Goal: Transaction & Acquisition: Purchase product/service

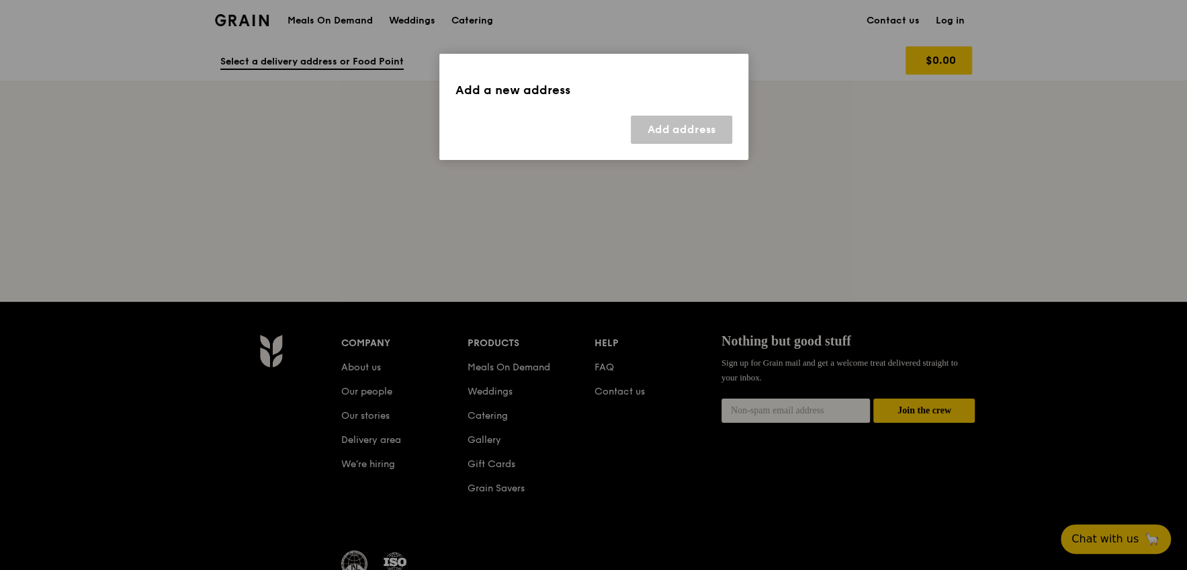
click at [492, 87] on div "Add a new address" at bounding box center [593, 90] width 277 height 19
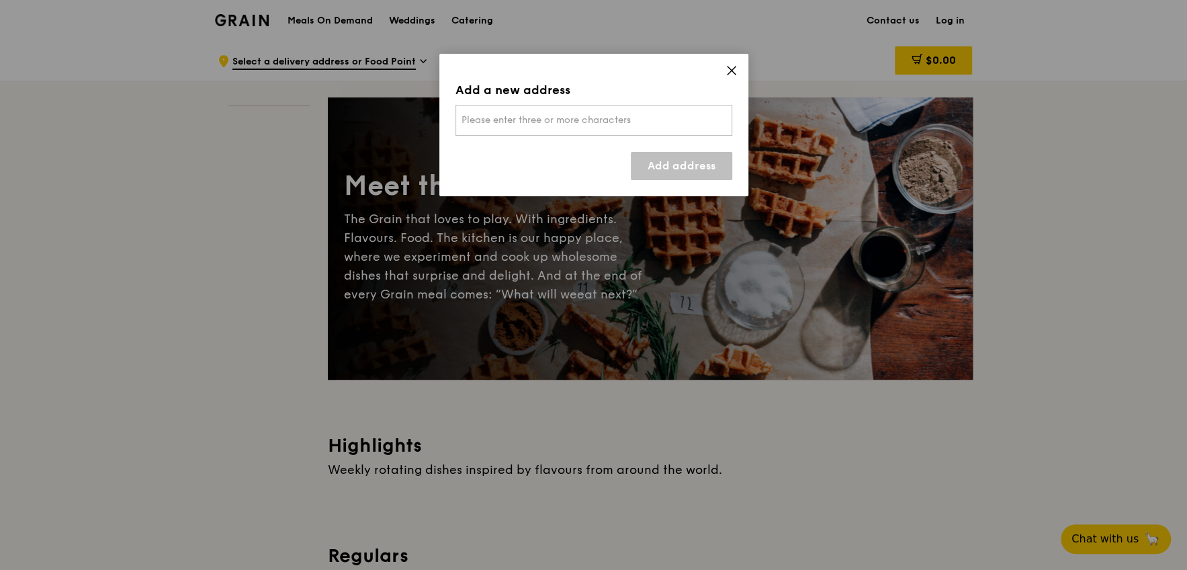
click at [492, 116] on span "Please enter three or more characters" at bounding box center [545, 119] width 169 height 11
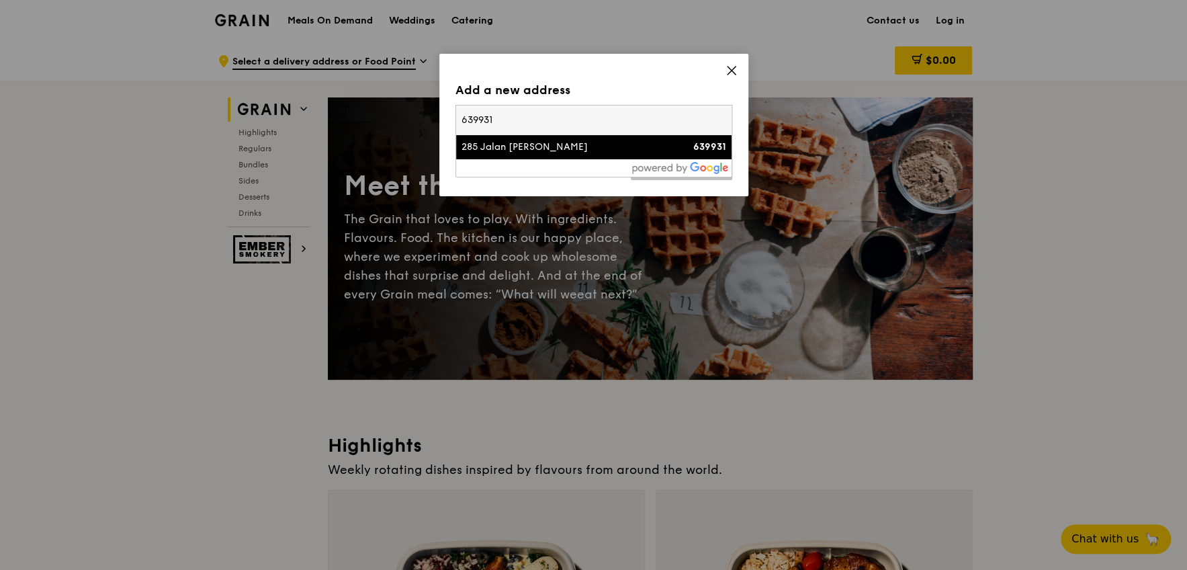
type input "639931"
click at [557, 142] on div "285 Jalan [PERSON_NAME]" at bounding box center [560, 146] width 199 height 13
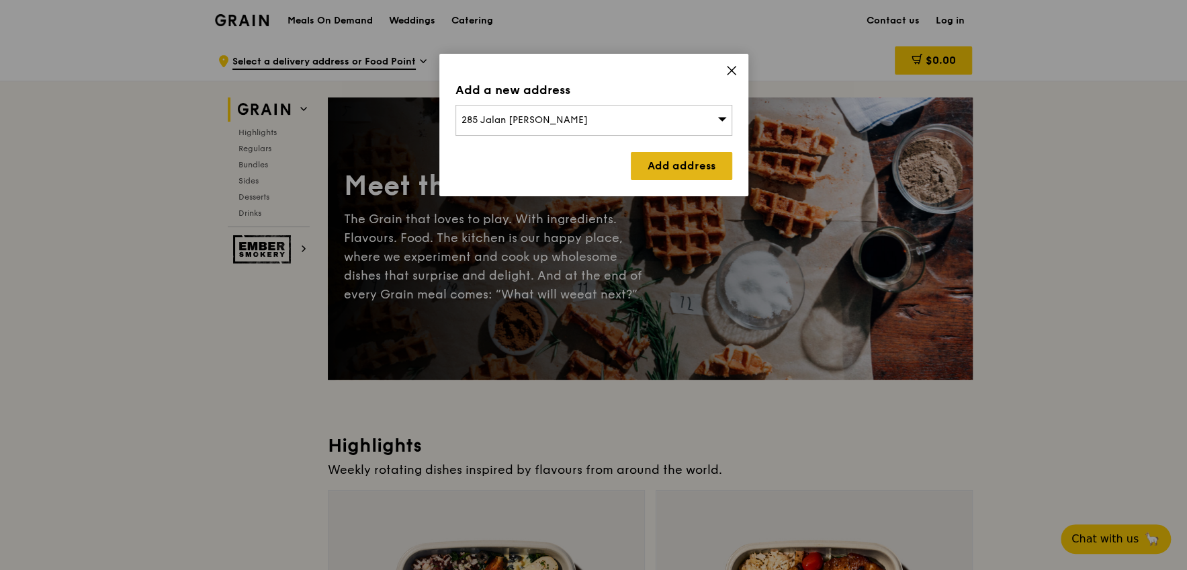
click at [652, 163] on link "Add address" at bounding box center [681, 166] width 101 height 28
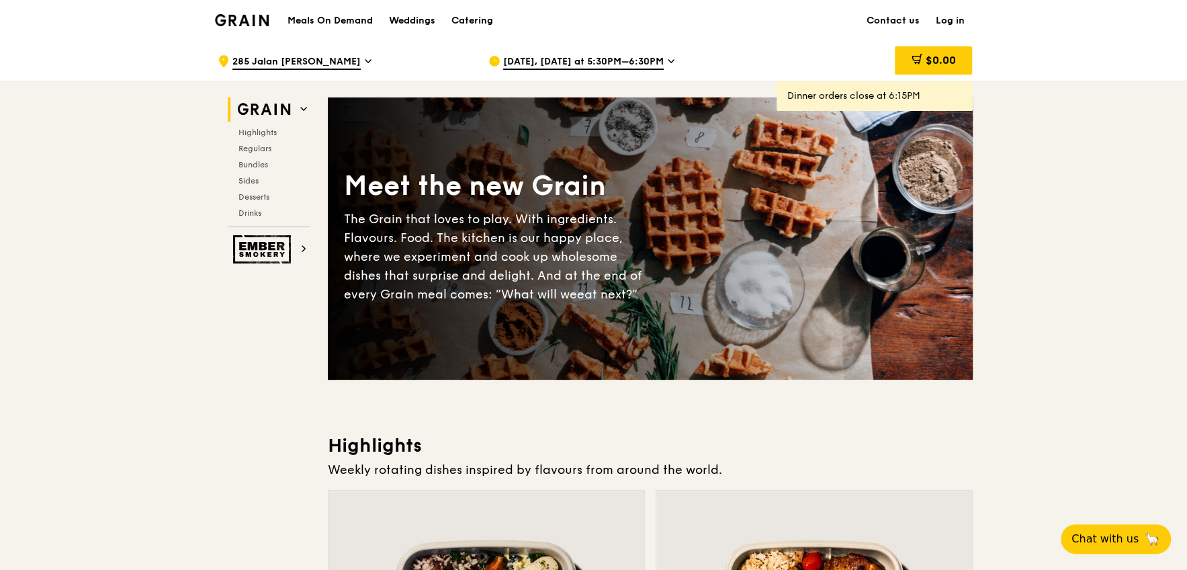
click at [556, 58] on span "[DATE], [DATE] at 5:30PM–6:30PM" at bounding box center [583, 62] width 161 height 15
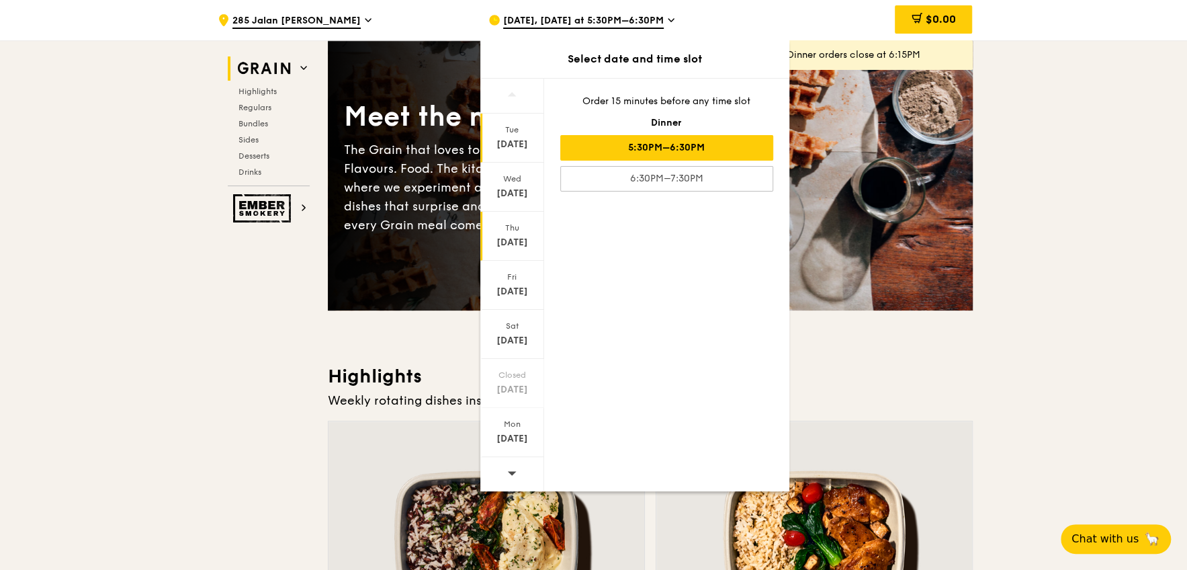
scroll to position [66, 0]
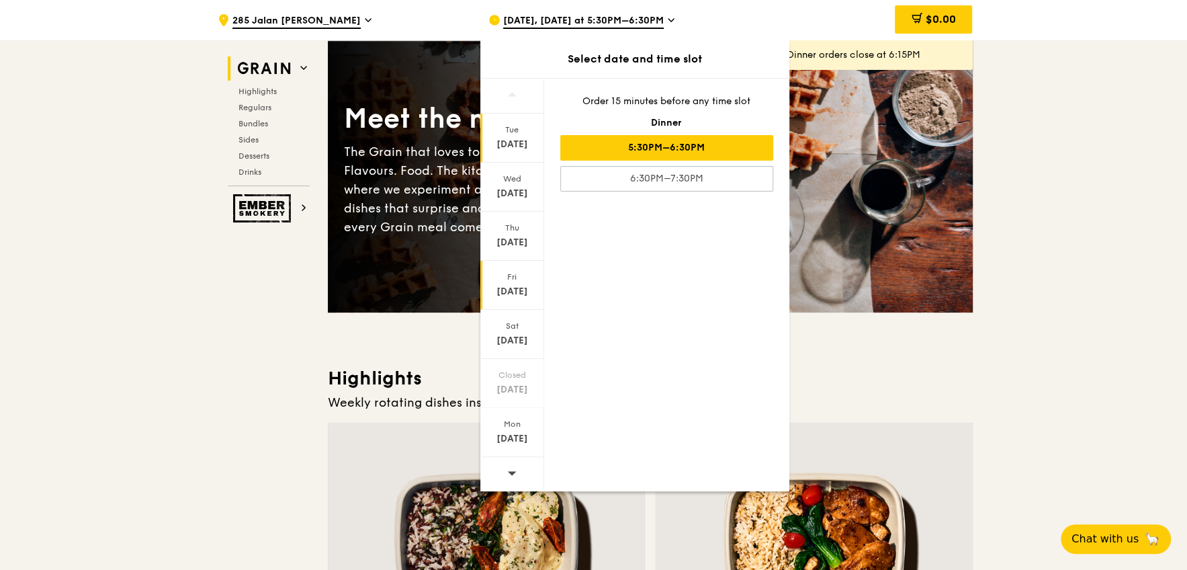
click at [513, 281] on div "Fri" at bounding box center [512, 276] width 60 height 11
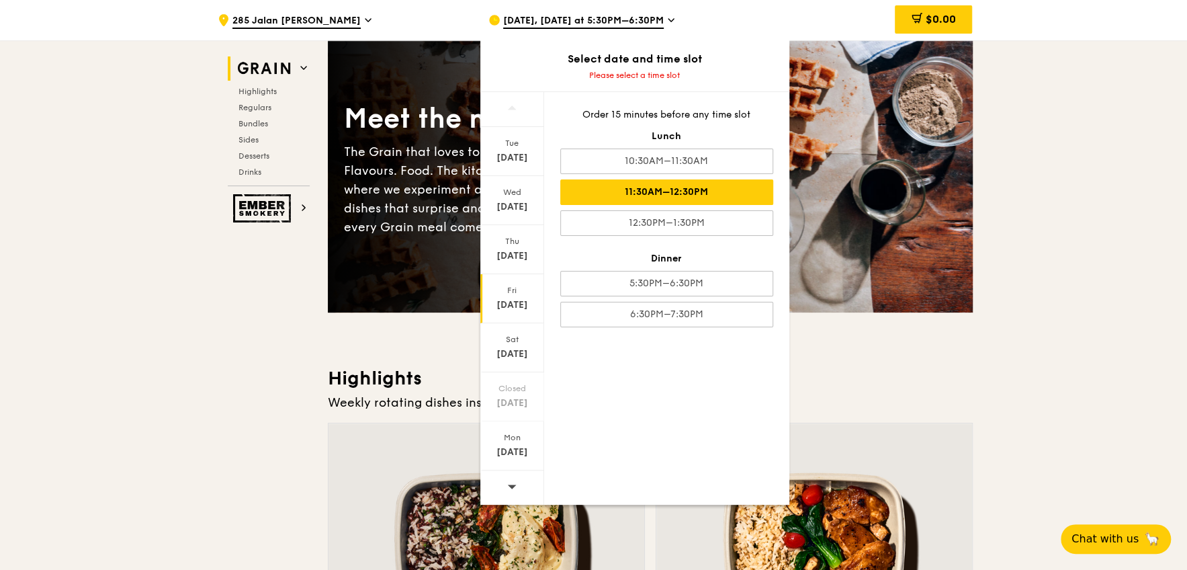
click at [635, 182] on div "11:30AM–12:30PM" at bounding box center [666, 192] width 213 height 26
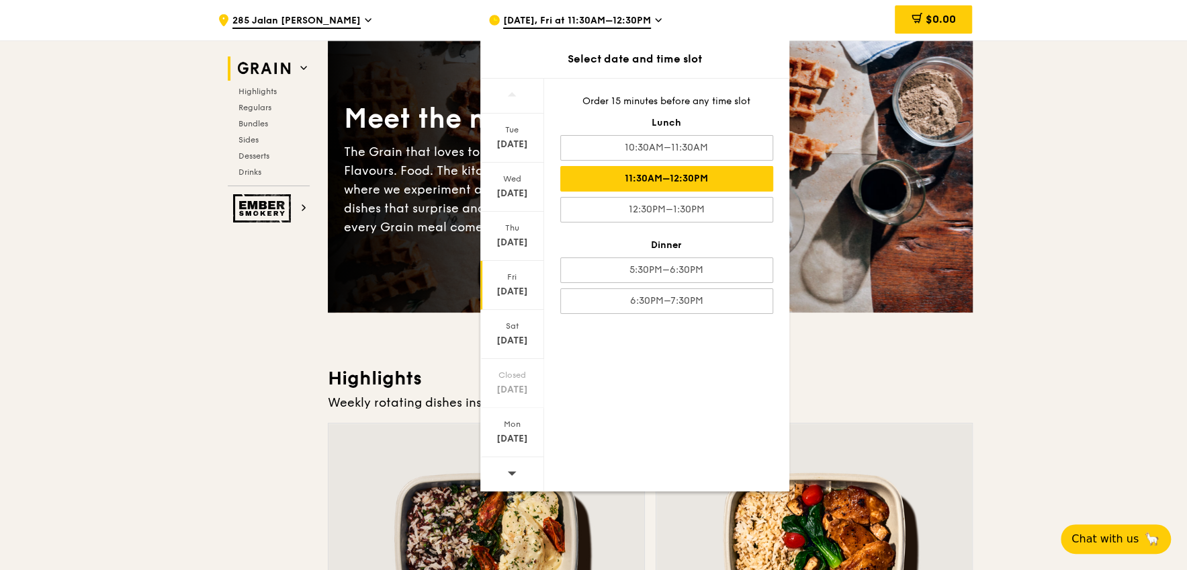
click at [917, 366] on h3 "Highlights" at bounding box center [650, 378] width 645 height 24
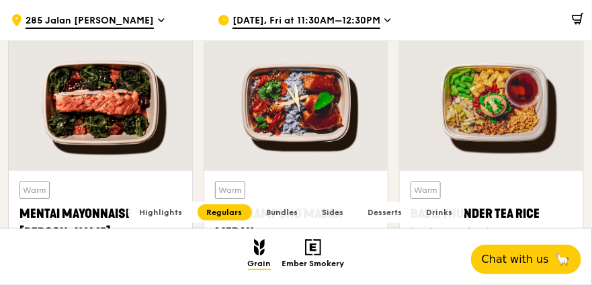
scroll to position [1116, 0]
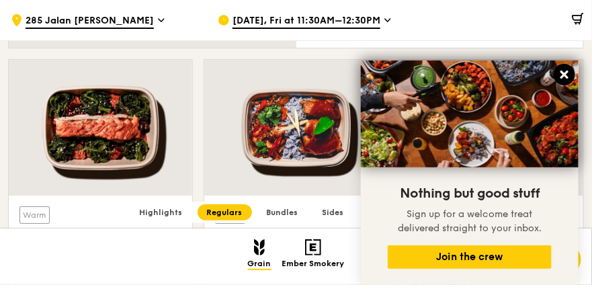
click at [564, 76] on icon at bounding box center [564, 75] width 8 height 8
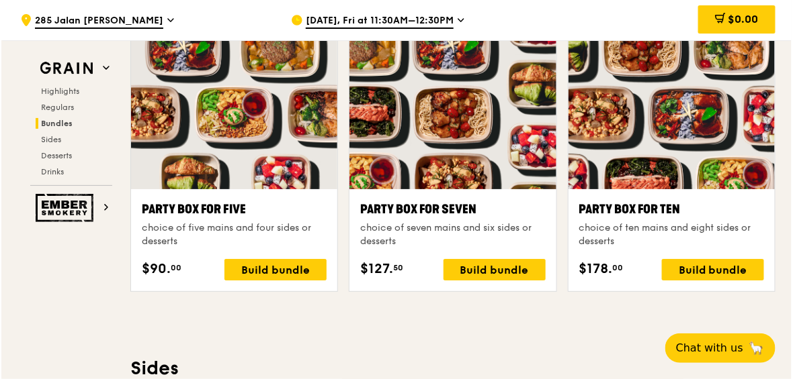
scroll to position [2686, 0]
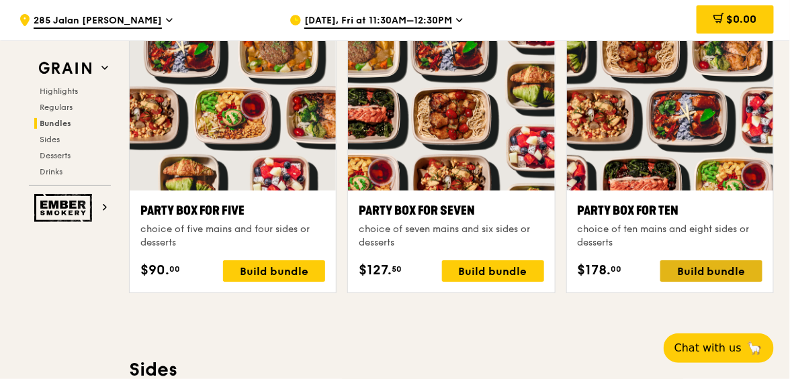
click at [690, 273] on div "Build bundle" at bounding box center [711, 271] width 102 height 21
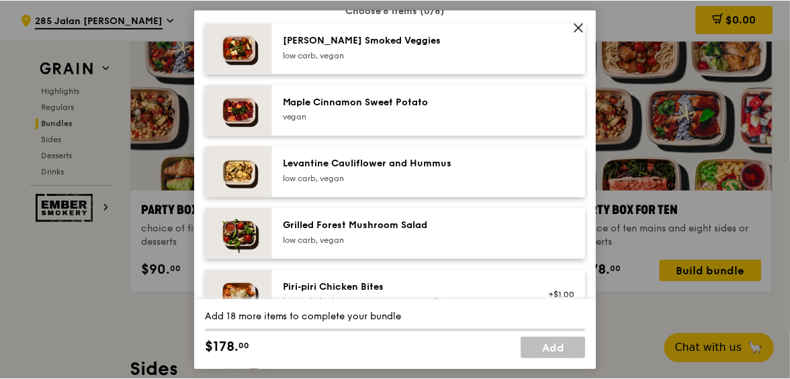
scroll to position [805, 0]
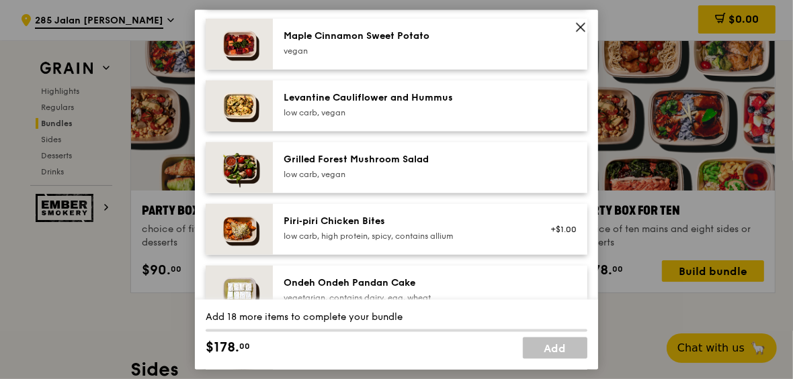
click at [582, 25] on icon at bounding box center [580, 27] width 8 height 8
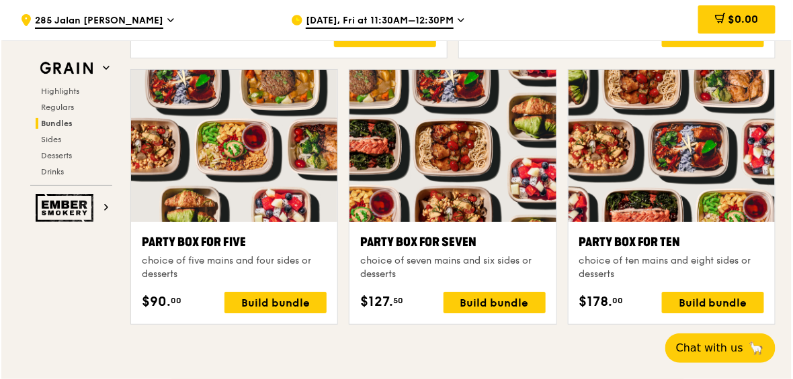
scroll to position [2641, 0]
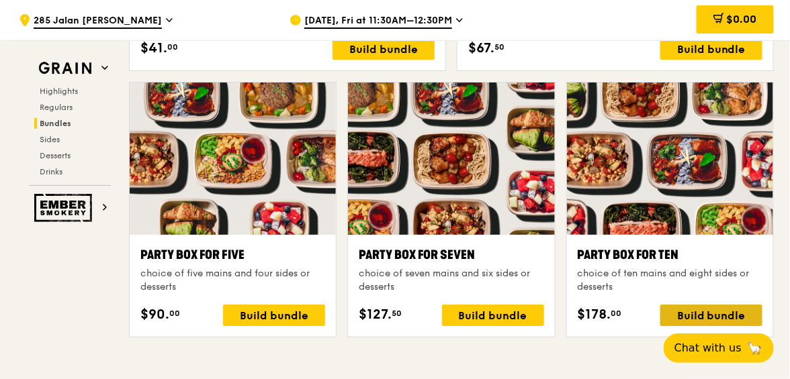
click at [690, 307] on div "Build bundle" at bounding box center [711, 315] width 102 height 21
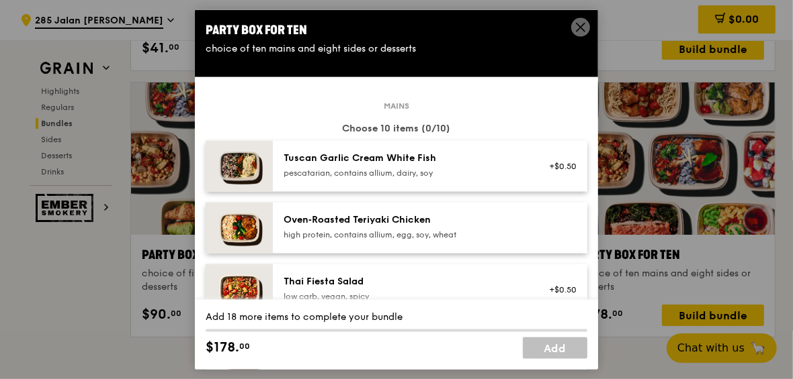
click at [365, 163] on div "Tuscan Garlic Cream White Fish" at bounding box center [403, 157] width 241 height 13
click at [342, 163] on div "Tuscan Garlic Cream White Fish" at bounding box center [403, 157] width 241 height 13
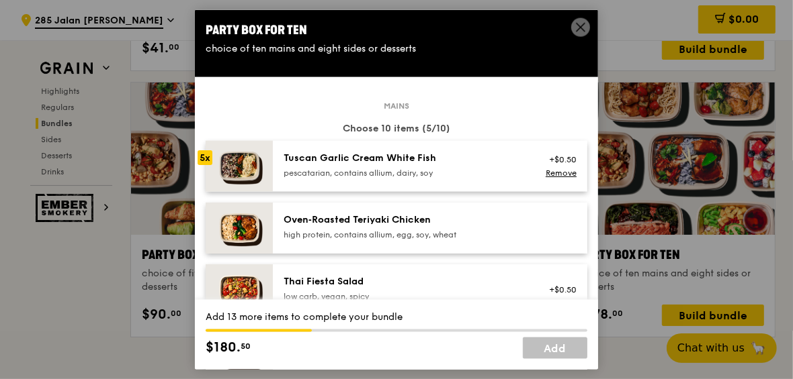
click at [342, 163] on div "Tuscan Garlic Cream White Fish" at bounding box center [403, 157] width 241 height 13
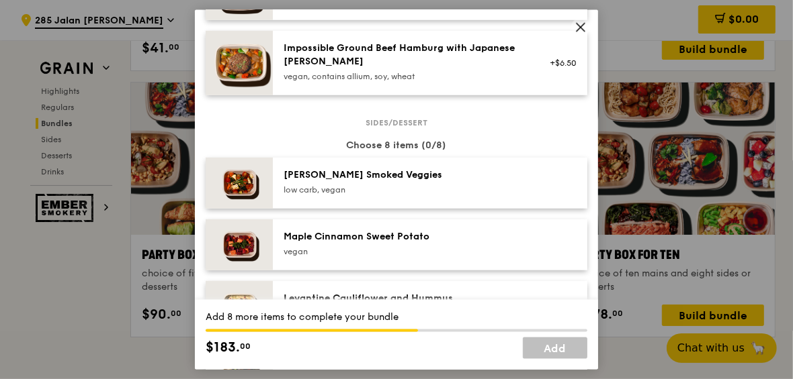
scroll to position [627, 0]
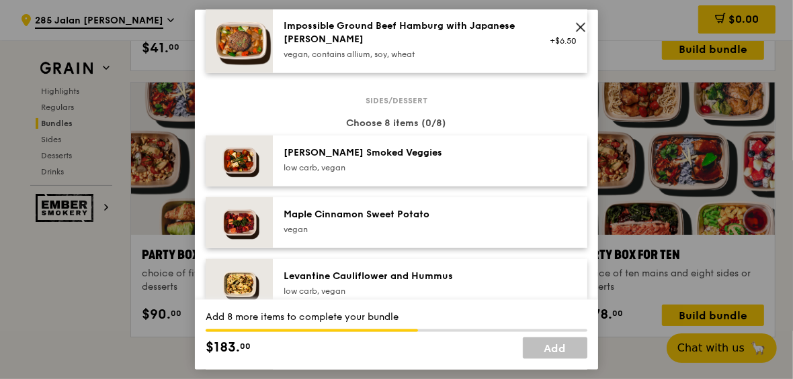
click at [409, 273] on div "Levantine Cauliflower and Hummus" at bounding box center [403, 275] width 241 height 13
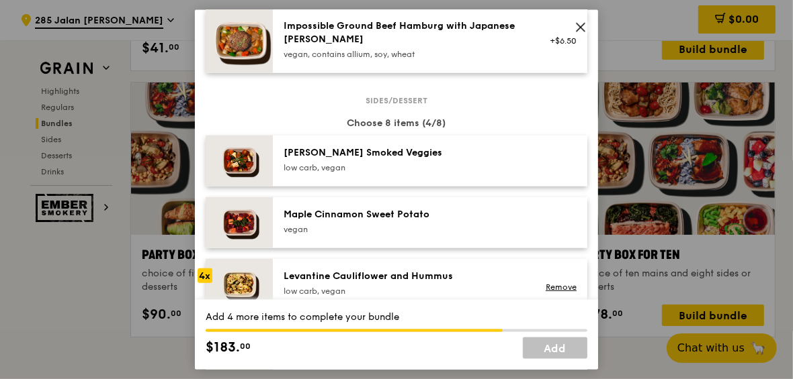
click at [409, 273] on div "Levantine Cauliflower and Hummus" at bounding box center [403, 275] width 241 height 13
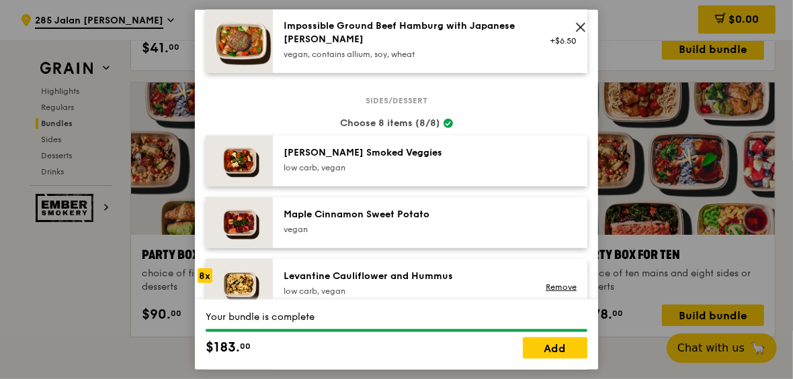
click at [409, 273] on div "Levantine Cauliflower and Hummus" at bounding box center [403, 275] width 241 height 13
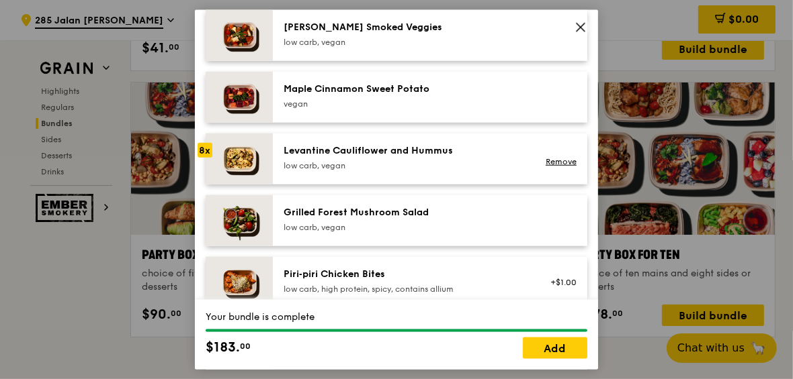
scroll to position [761, 0]
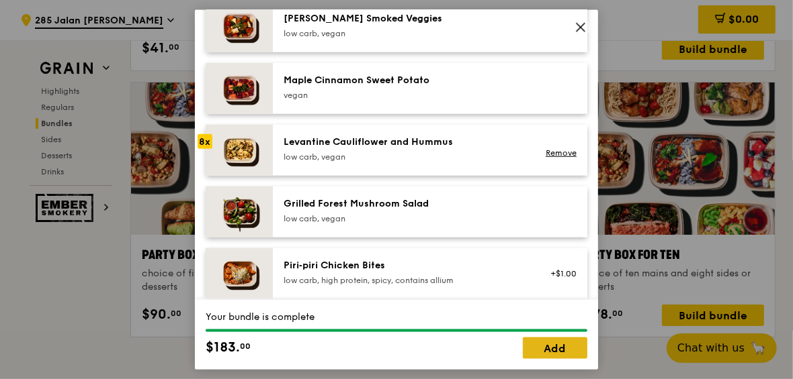
click at [558, 347] on link "Add" at bounding box center [555, 348] width 64 height 21
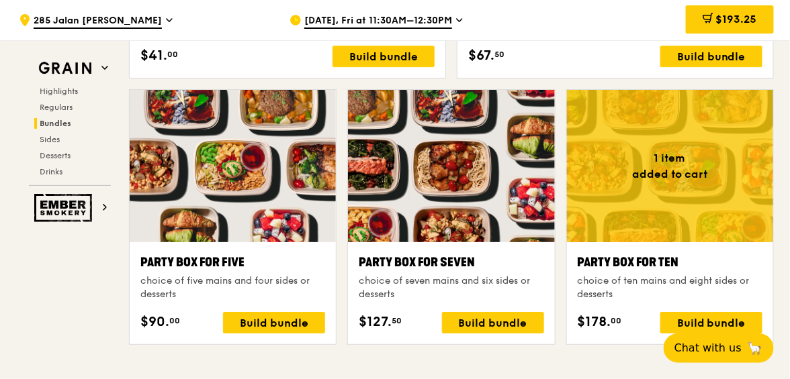
scroll to position [2641, 0]
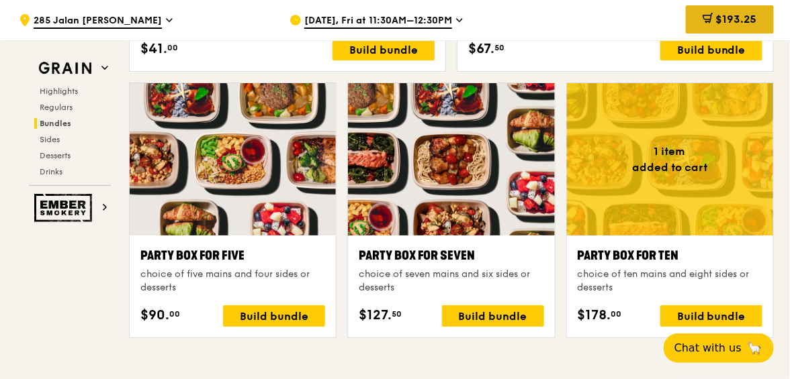
click at [713, 17] on div "$193.25" at bounding box center [730, 19] width 88 height 28
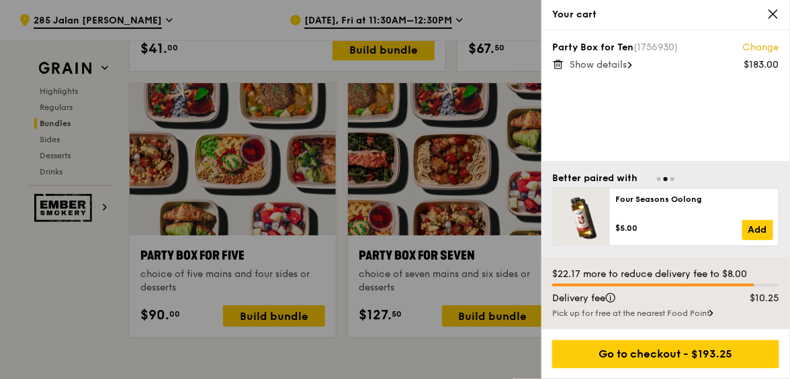
click at [592, 64] on span "Show details" at bounding box center [598, 64] width 57 height 11
click at [695, 314] on div "Pick up for free at the nearest Food Point" at bounding box center [665, 313] width 227 height 11
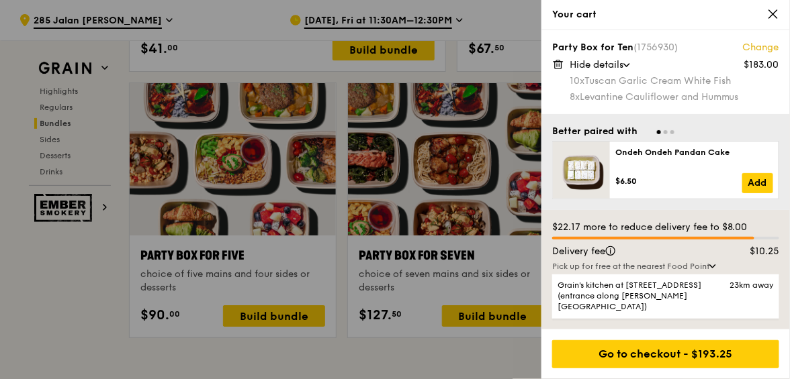
scroll to position [2596, 0]
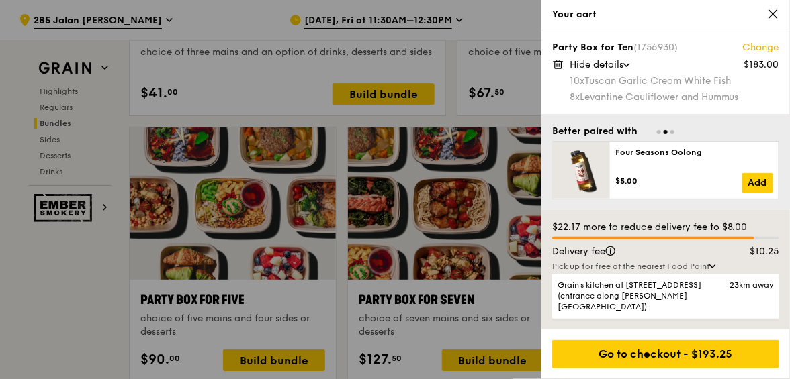
click at [770, 14] on icon at bounding box center [773, 14] width 12 height 12
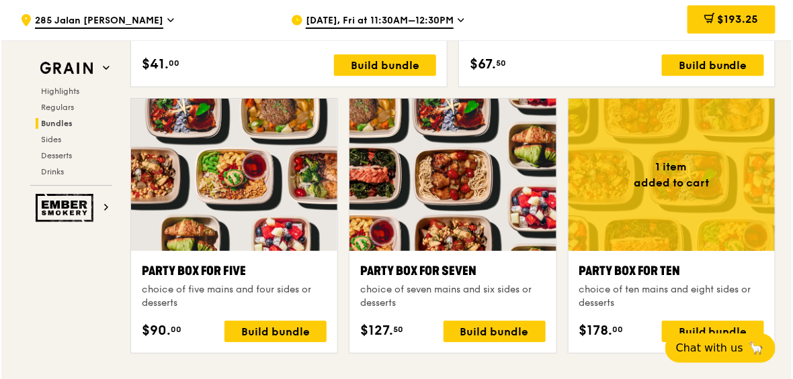
scroll to position [2641, 0]
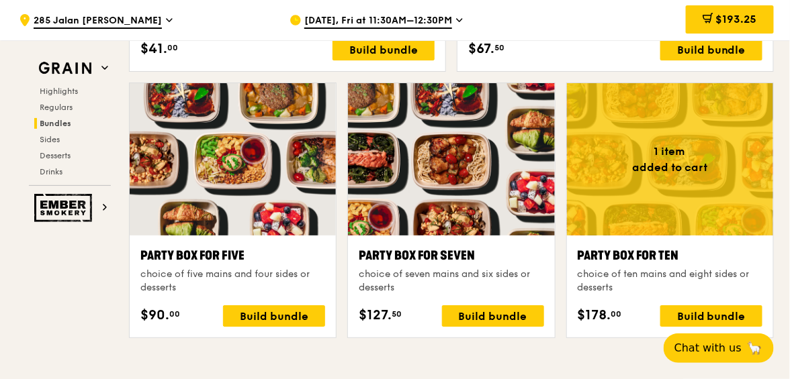
click at [682, 166] on div at bounding box center [670, 159] width 206 height 152
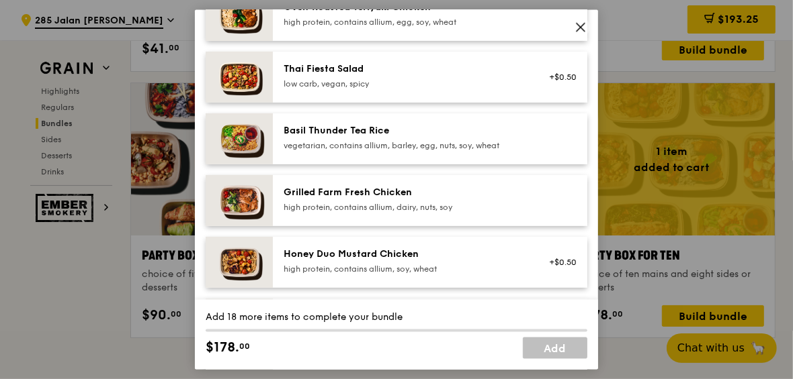
scroll to position [224, 0]
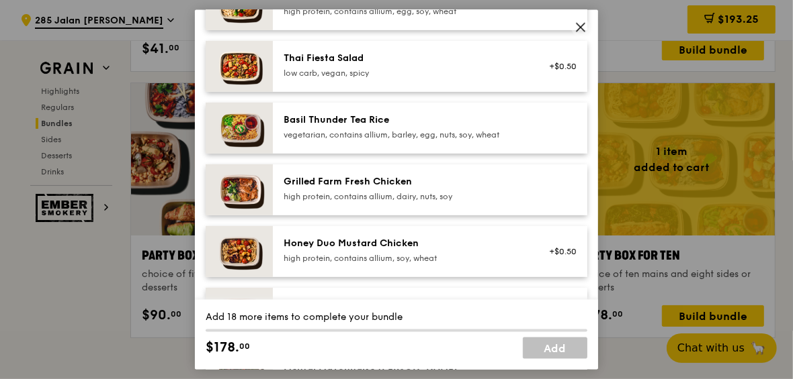
click at [365, 183] on div "Grilled Farm Fresh Chicken" at bounding box center [403, 181] width 241 height 13
click at [584, 30] on icon at bounding box center [580, 27] width 12 height 12
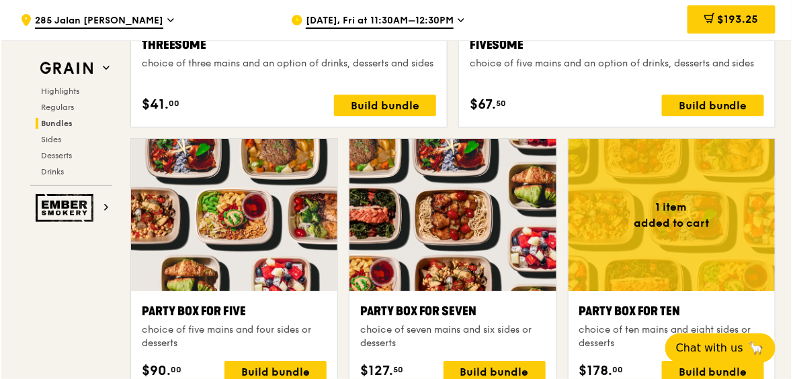
scroll to position [2551, 0]
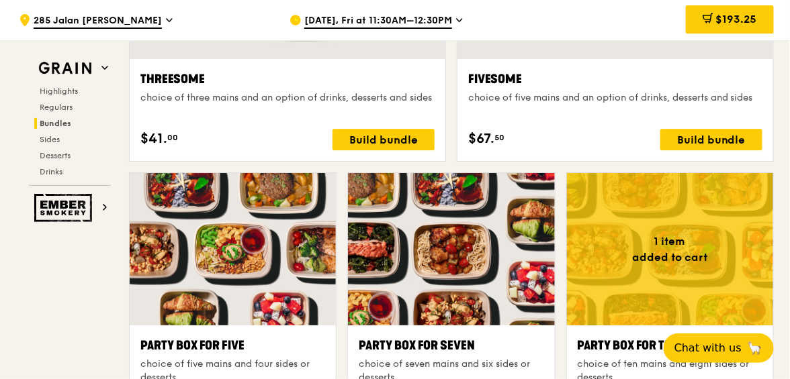
click at [484, 240] on div at bounding box center [451, 249] width 206 height 152
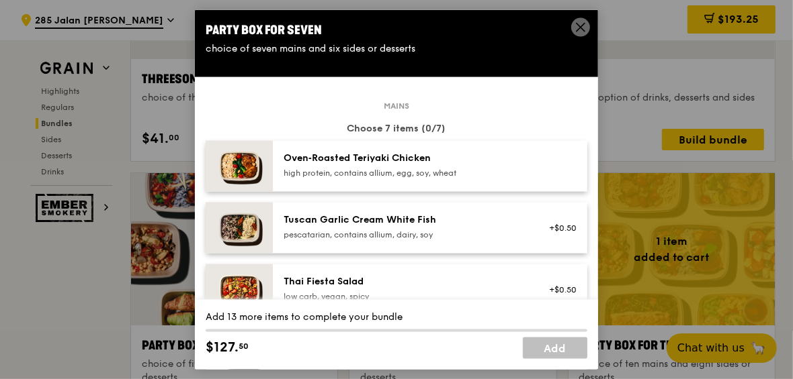
click at [576, 30] on icon at bounding box center [580, 27] width 12 height 12
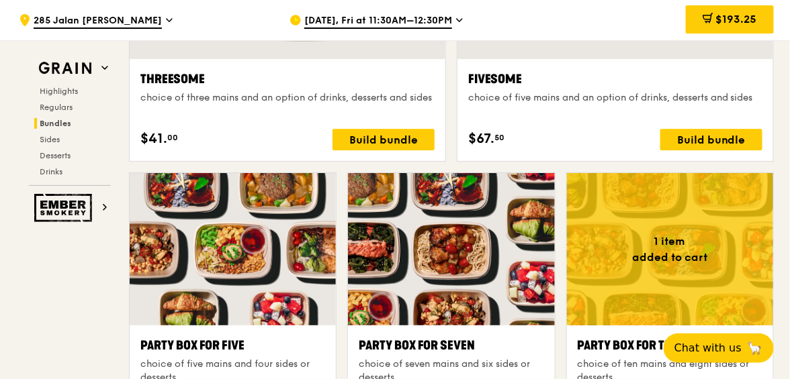
click at [683, 249] on div at bounding box center [670, 249] width 206 height 152
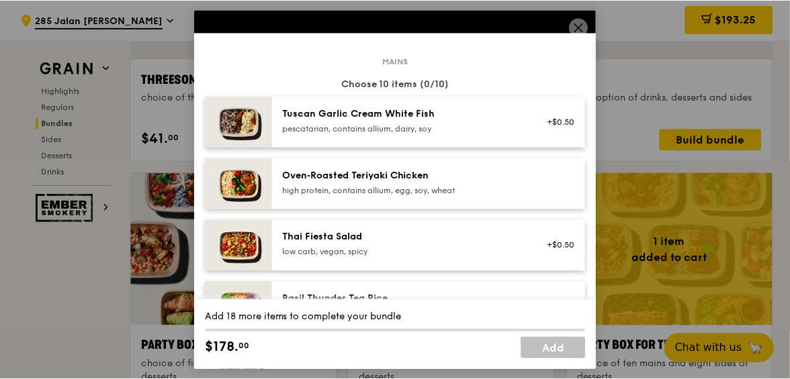
scroll to position [89, 0]
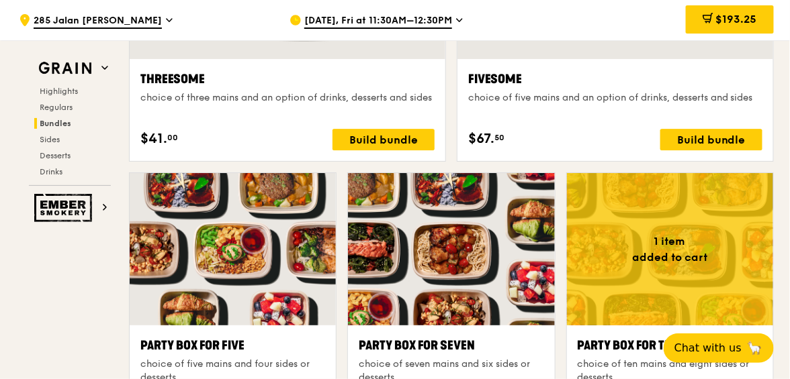
click at [728, 27] on div "$193.25" at bounding box center [730, 19] width 88 height 28
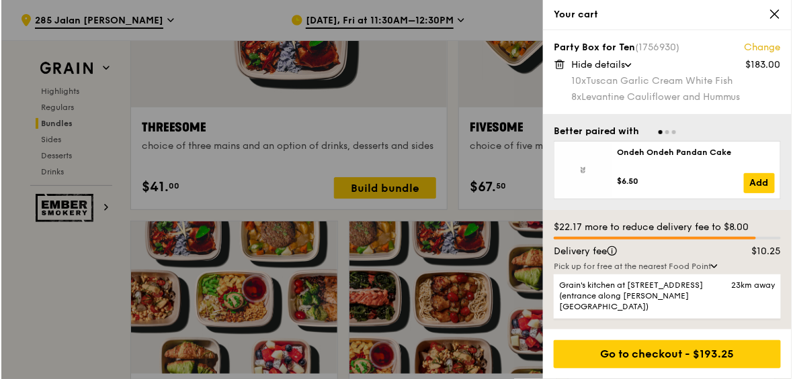
scroll to position [2461, 0]
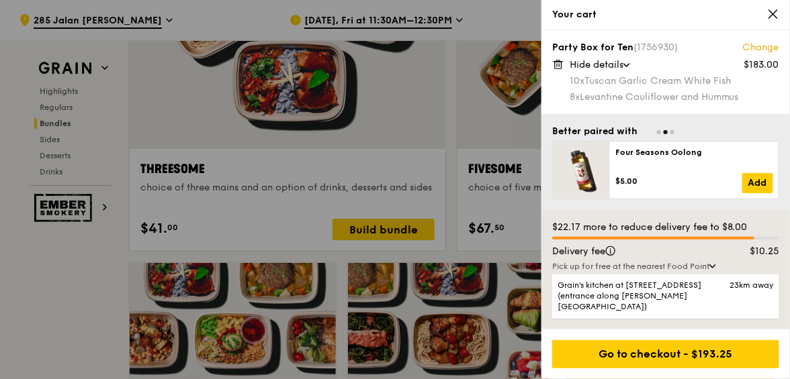
click at [607, 65] on span "Hide details" at bounding box center [597, 64] width 54 height 11
click at [607, 65] on span "Show details" at bounding box center [598, 64] width 57 height 11
click at [773, 12] on icon at bounding box center [773, 14] width 12 height 12
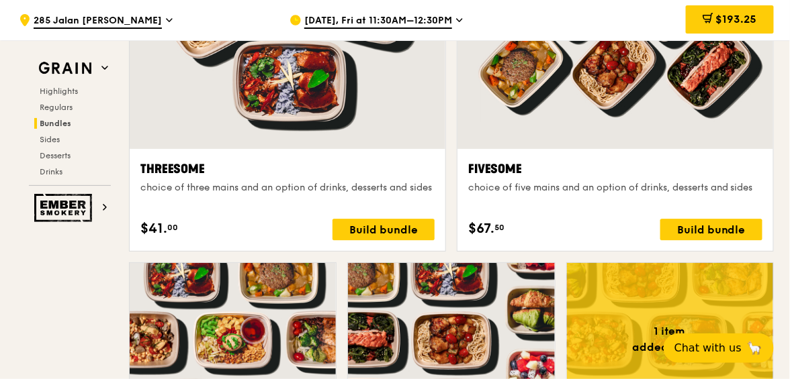
click at [666, 300] on div at bounding box center [670, 339] width 206 height 152
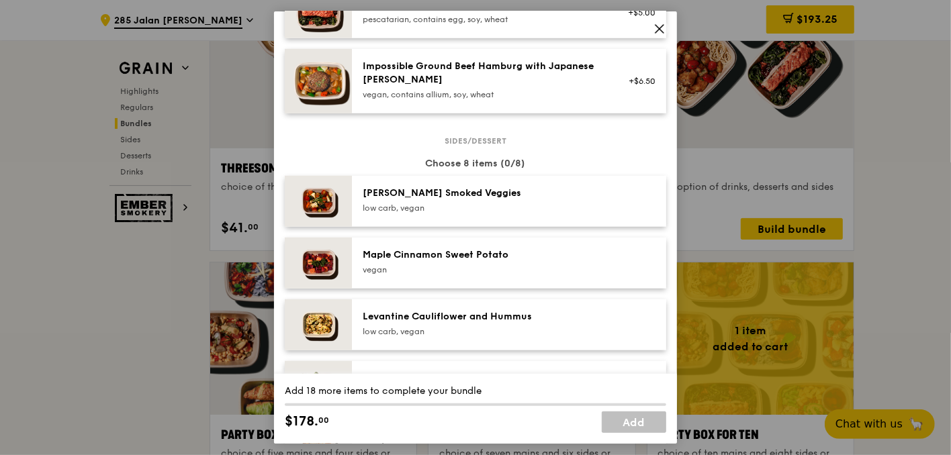
scroll to position [605, 0]
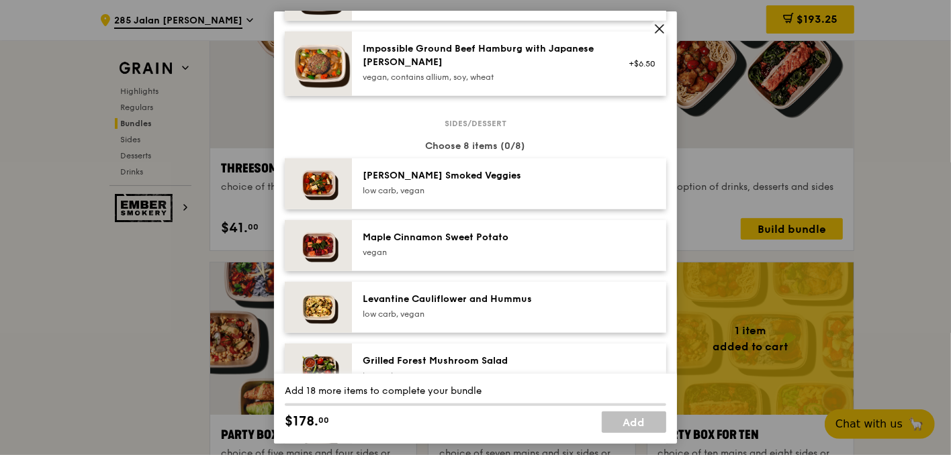
click at [324, 183] on img at bounding box center [318, 184] width 67 height 51
click at [402, 173] on div "[PERSON_NAME] Smoked Veggies" at bounding box center [483, 175] width 241 height 13
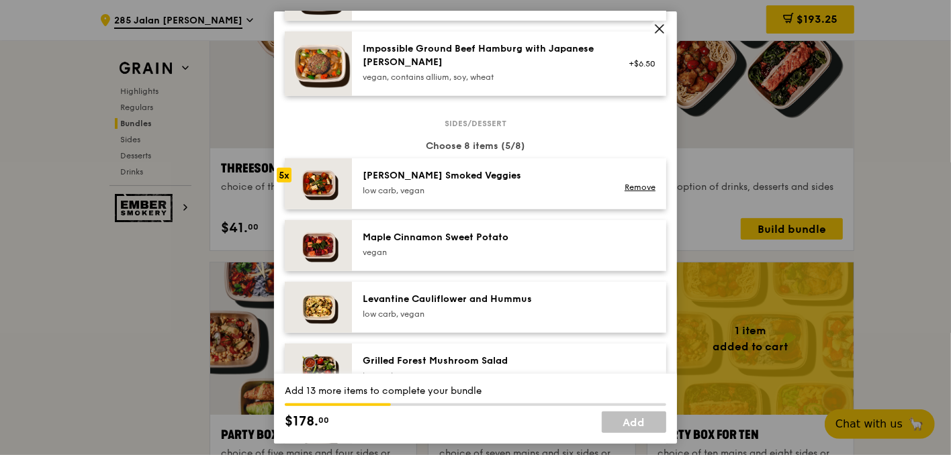
click at [402, 173] on div "[PERSON_NAME] Smoked Veggies" at bounding box center [483, 175] width 241 height 13
click at [657, 29] on icon at bounding box center [659, 29] width 12 height 12
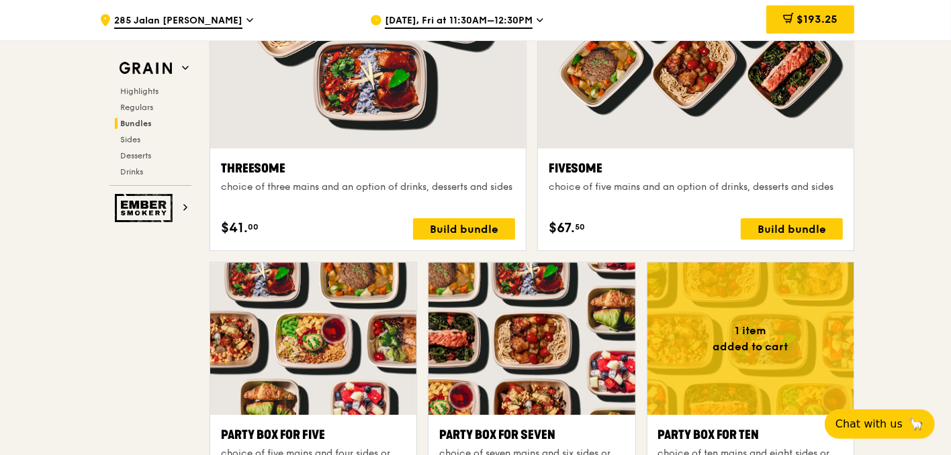
scroll to position [2460, 0]
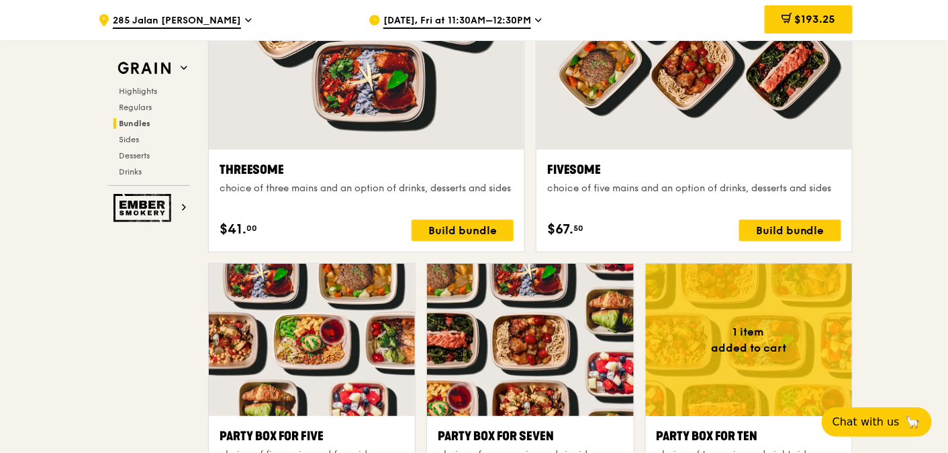
click at [750, 277] on div at bounding box center [749, 340] width 206 height 152
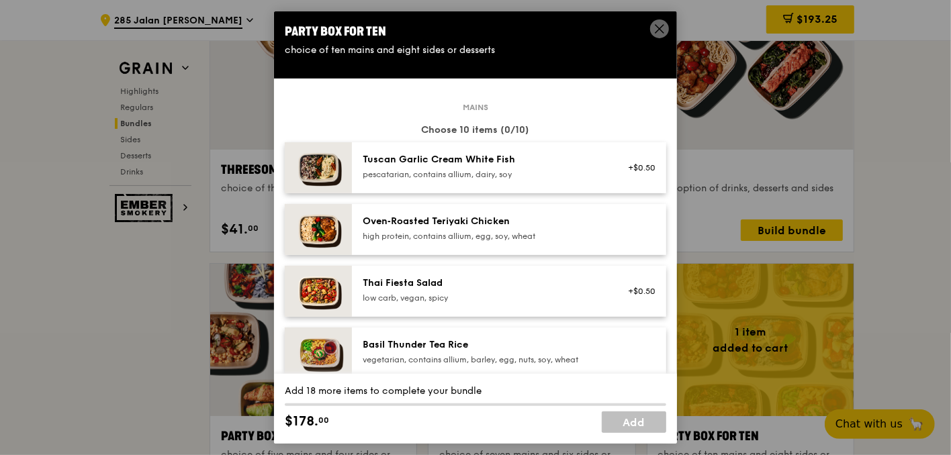
click at [658, 30] on icon at bounding box center [659, 29] width 8 height 8
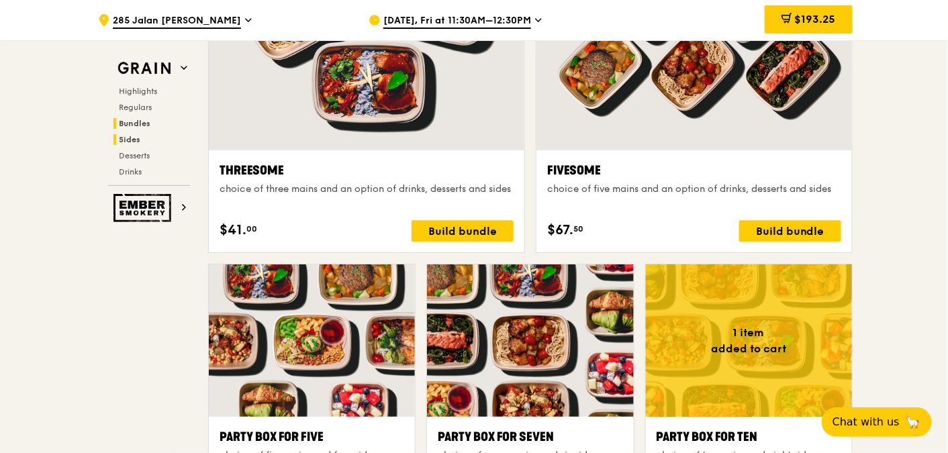
click at [128, 135] on span "Sides" at bounding box center [129, 139] width 21 height 9
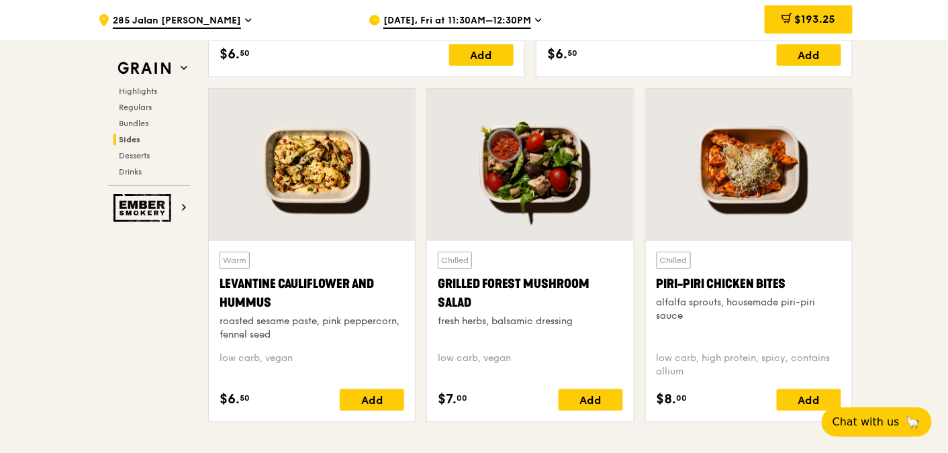
scroll to position [3417, 0]
